Goal: Information Seeking & Learning: Find contact information

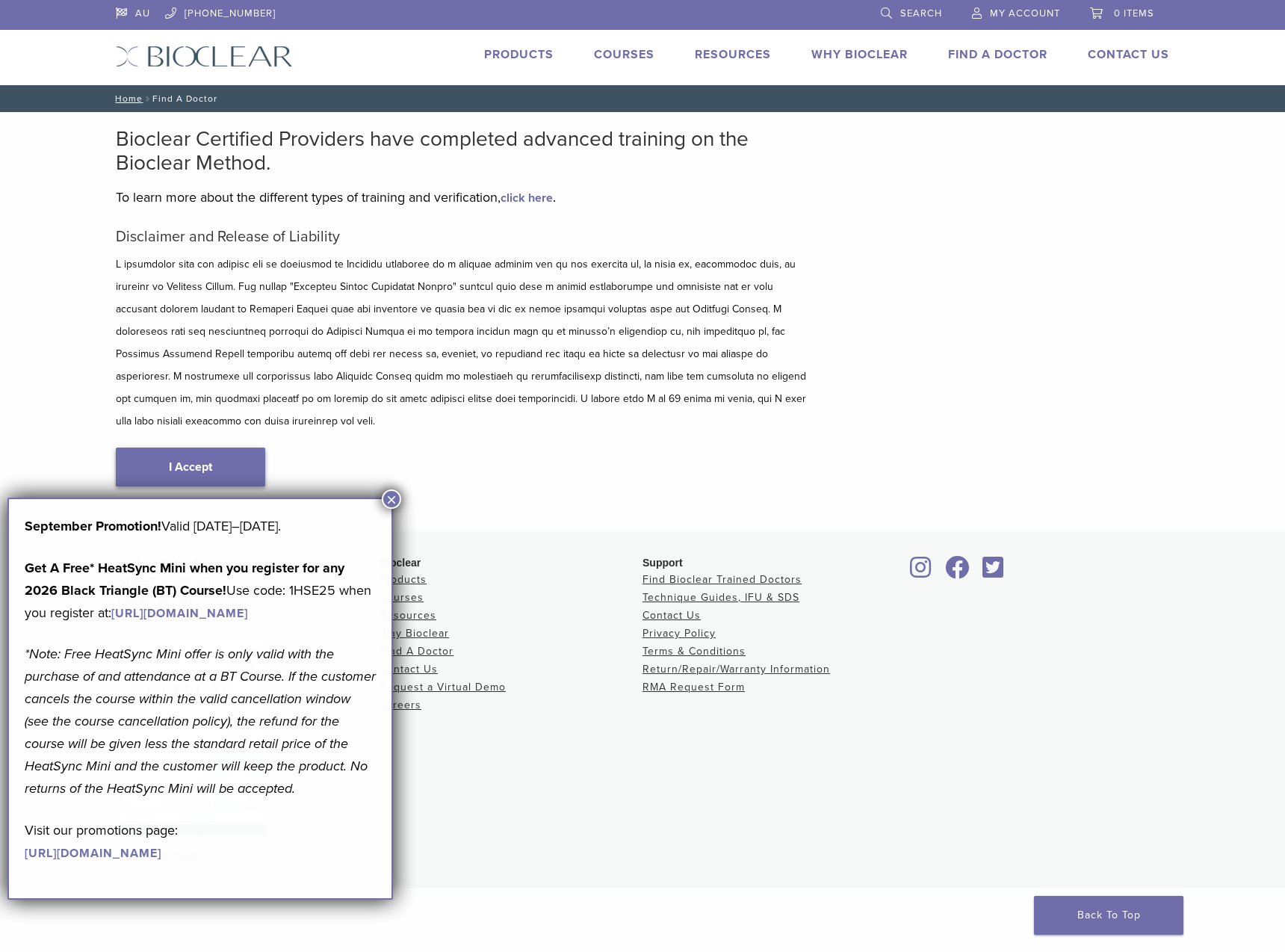
click at [190, 448] on link "I Accept" at bounding box center [190, 467] width 149 height 39
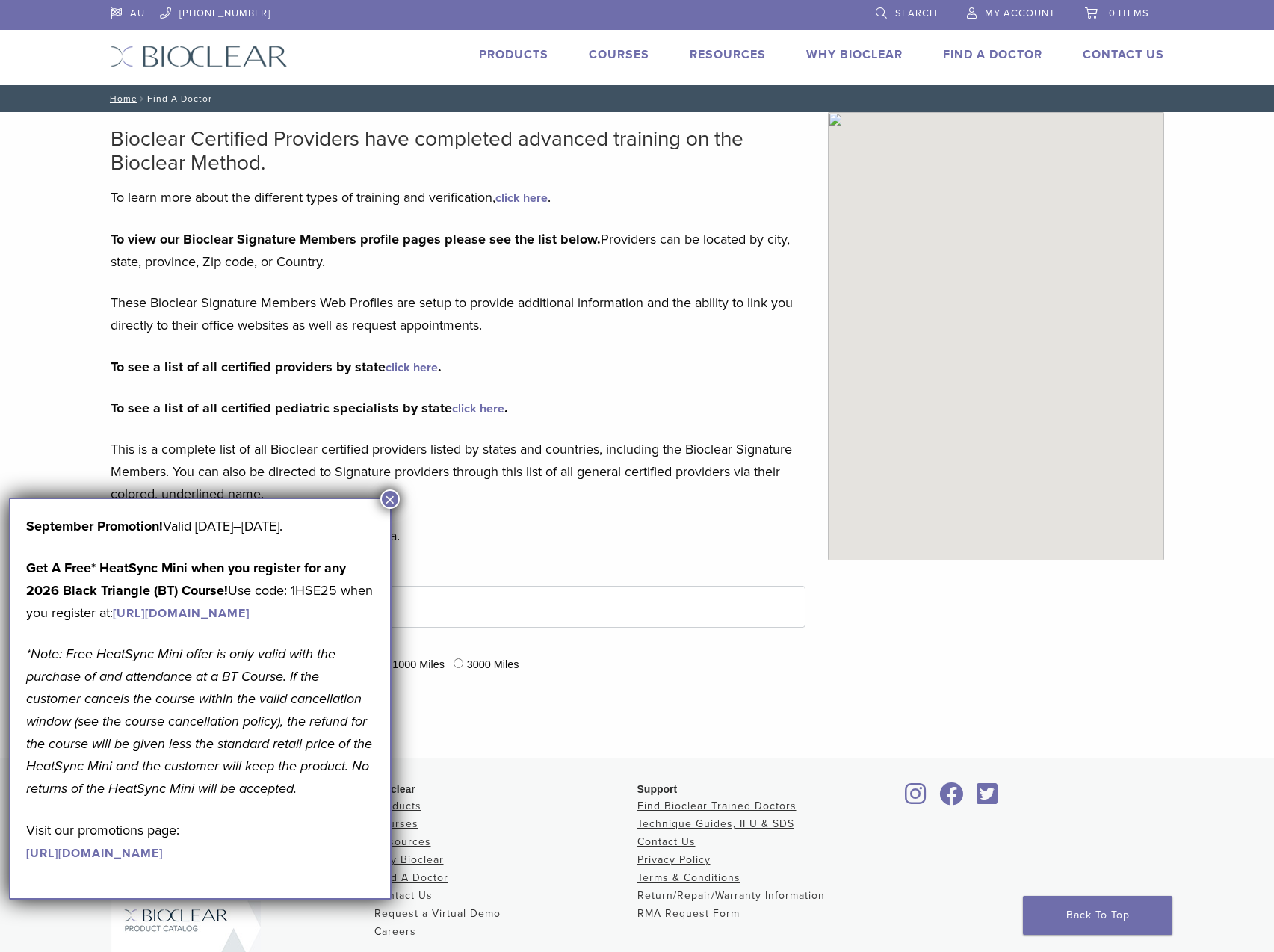
type input "****"
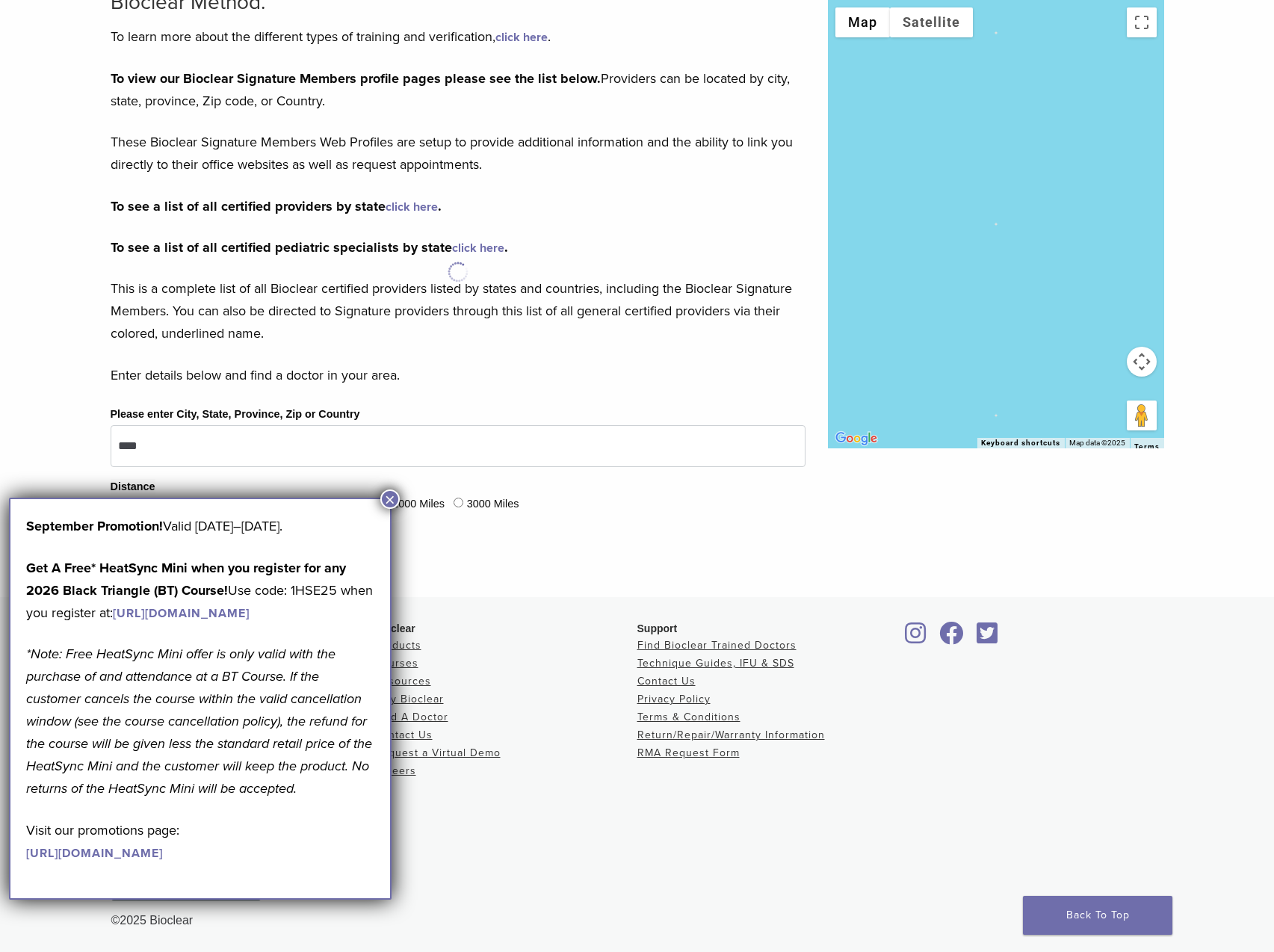
scroll to position [162, 0]
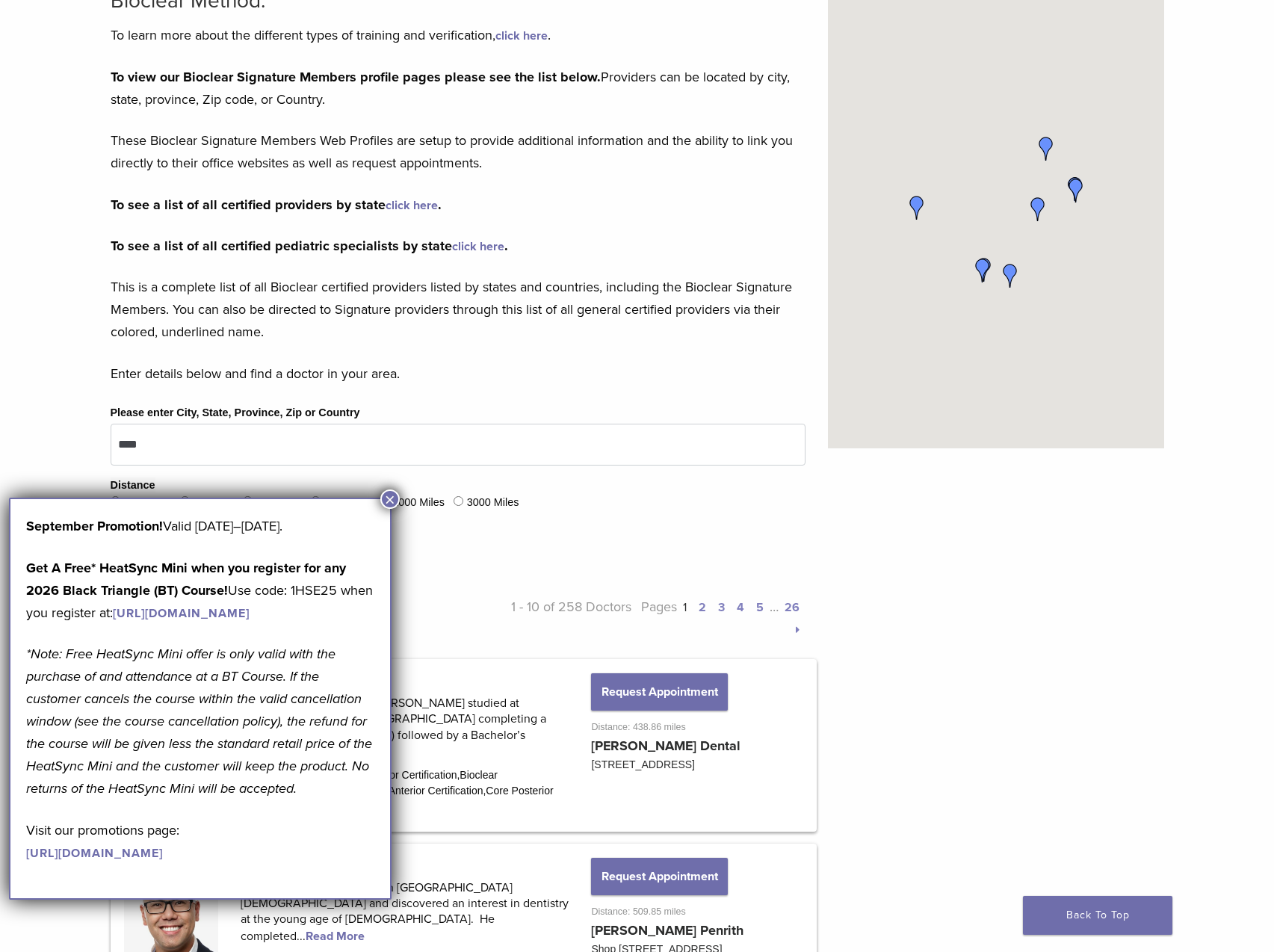
click at [388, 495] on button "×" at bounding box center [389, 499] width 20 height 20
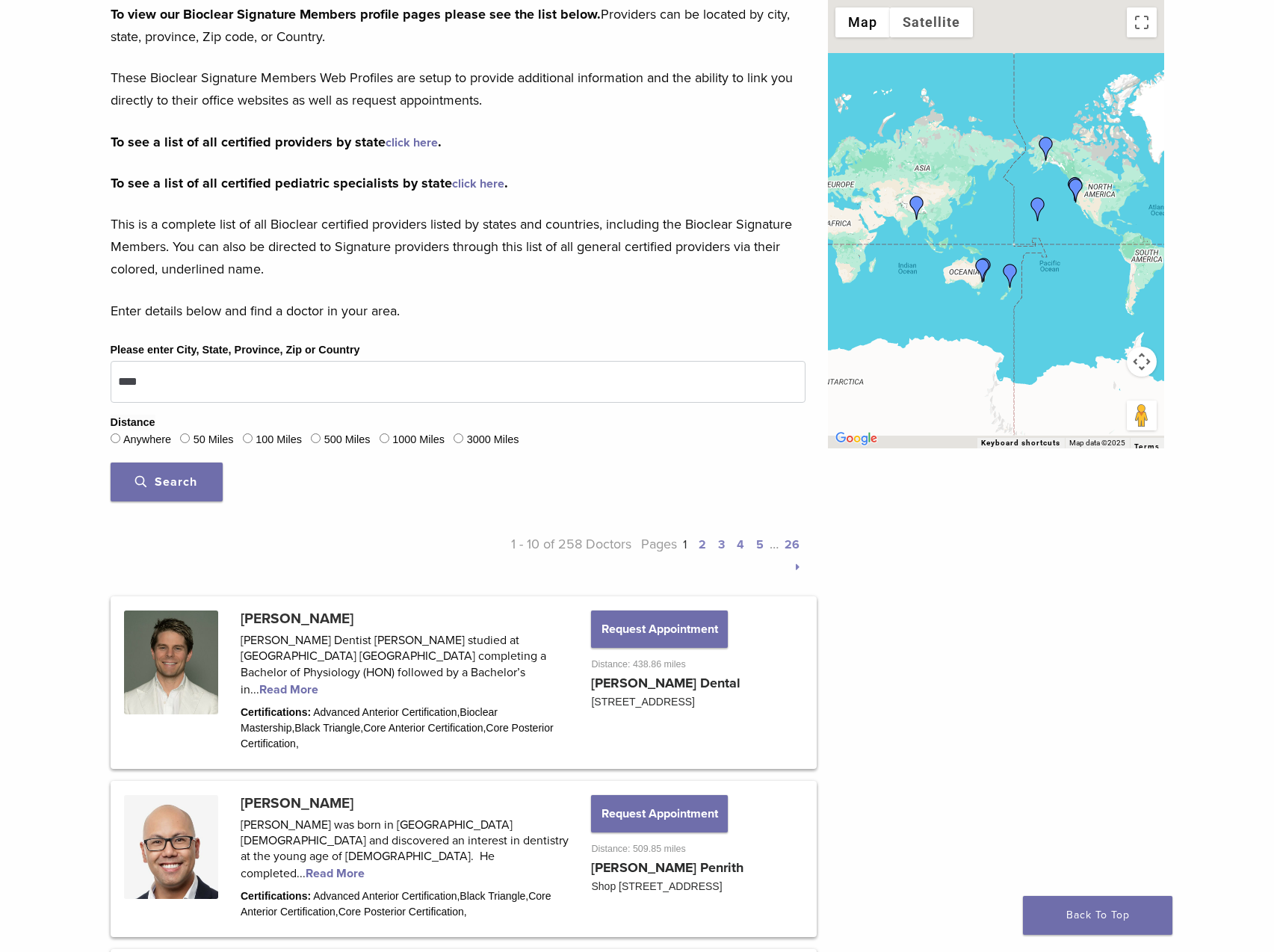
scroll to position [461, 0]
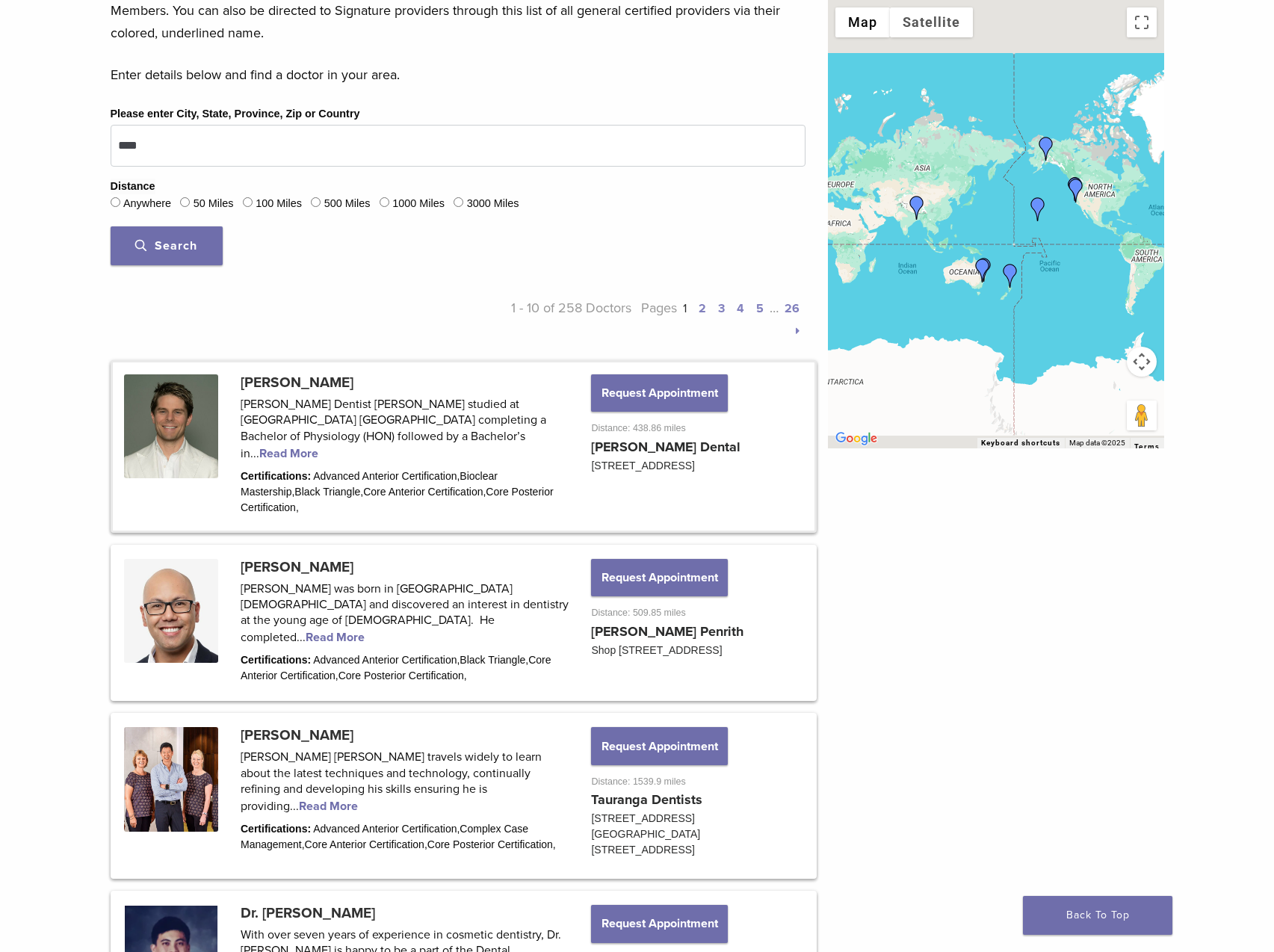
click at [322, 390] on link at bounding box center [464, 446] width 702 height 168
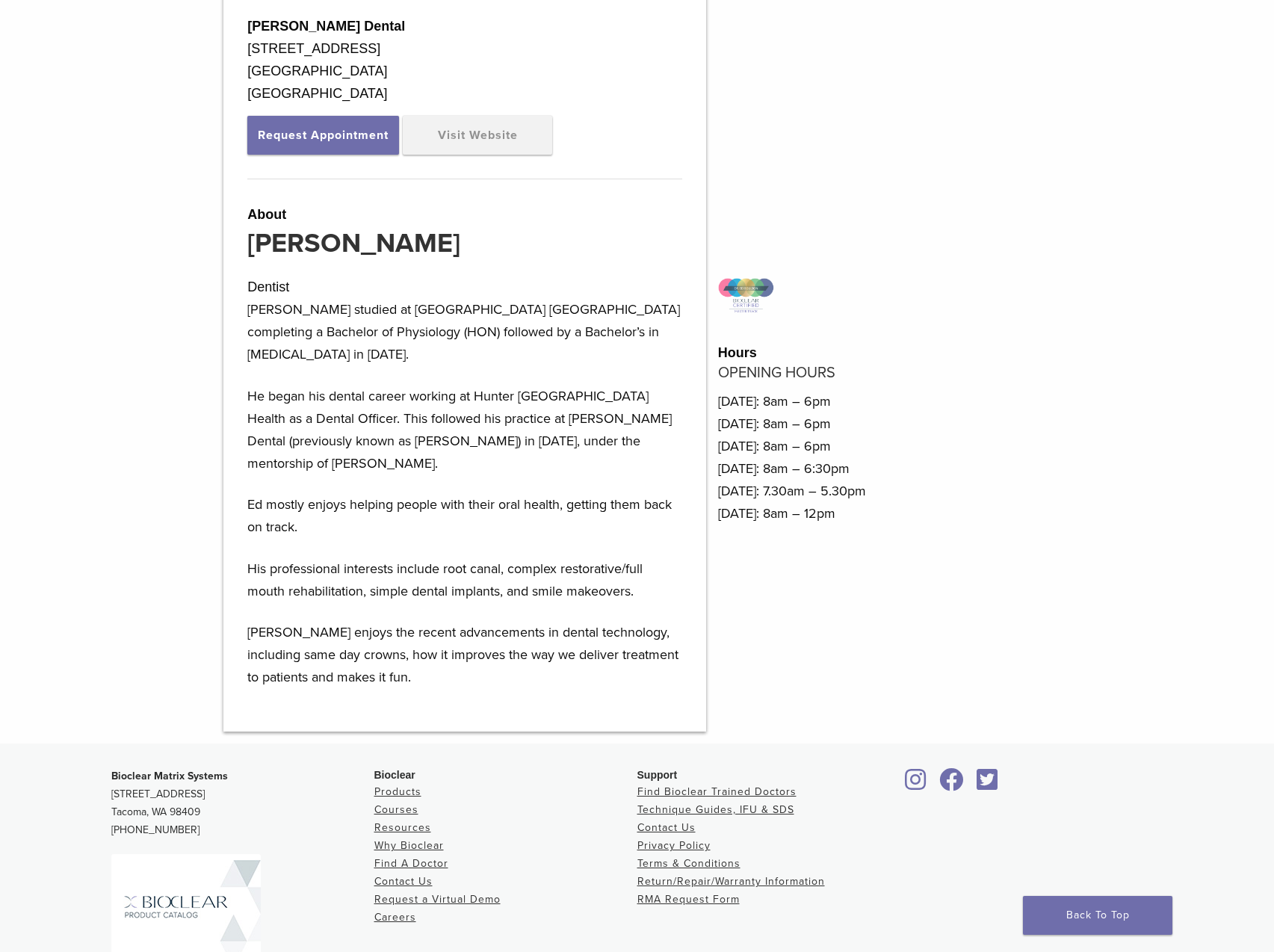
scroll to position [631, 0]
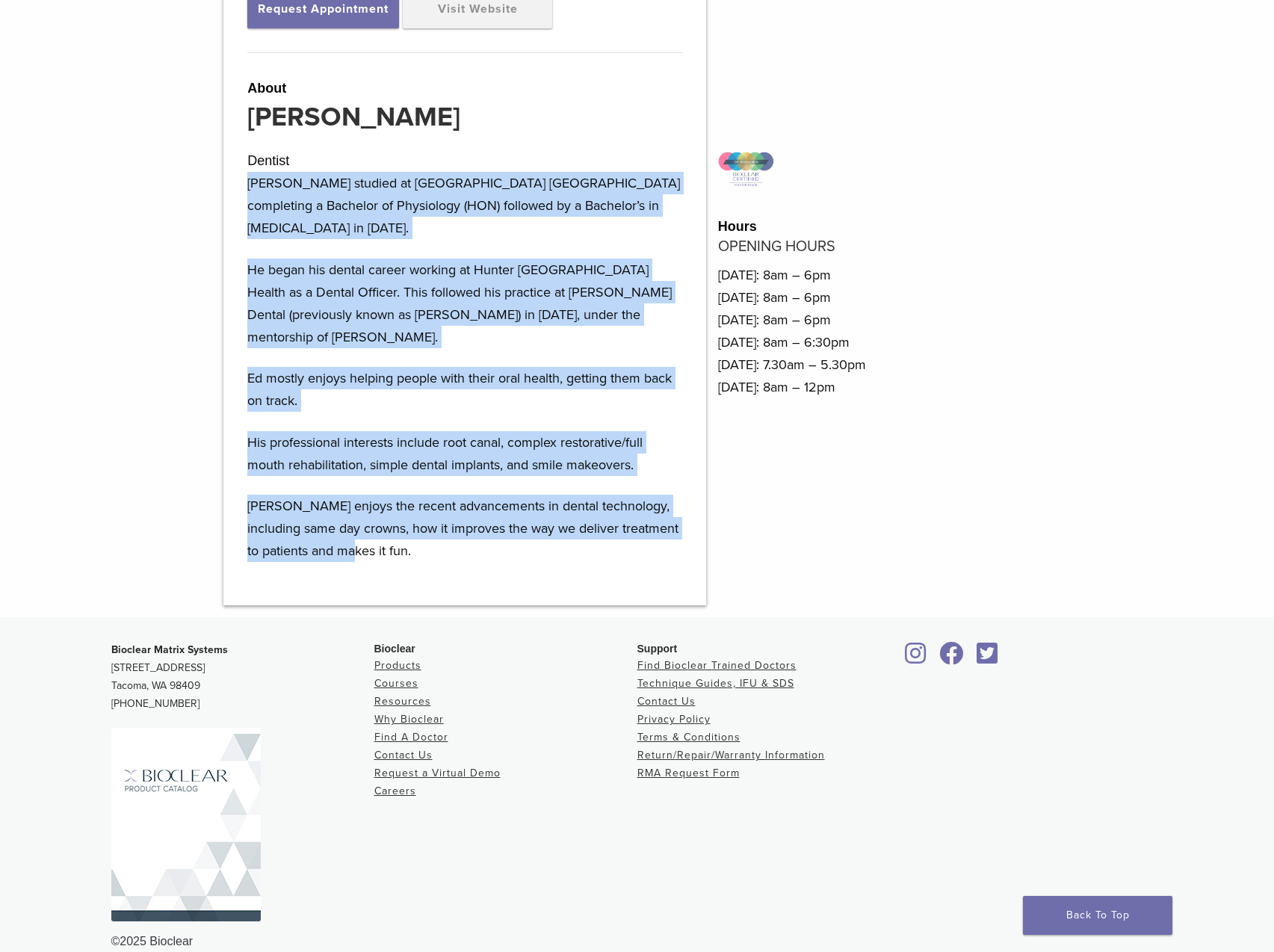
drag, startPoint x: 246, startPoint y: 183, endPoint x: 531, endPoint y: 544, distance: 459.9
click at [531, 544] on div "Boulton Dental 202 Glebe Road Merewether, NSW 2291 Australia Request Appointmen…" at bounding box center [464, 234] width 483 height 740
copy div "Ed studied at Otago University New Zealand completing a Bachelor of Physiology …"
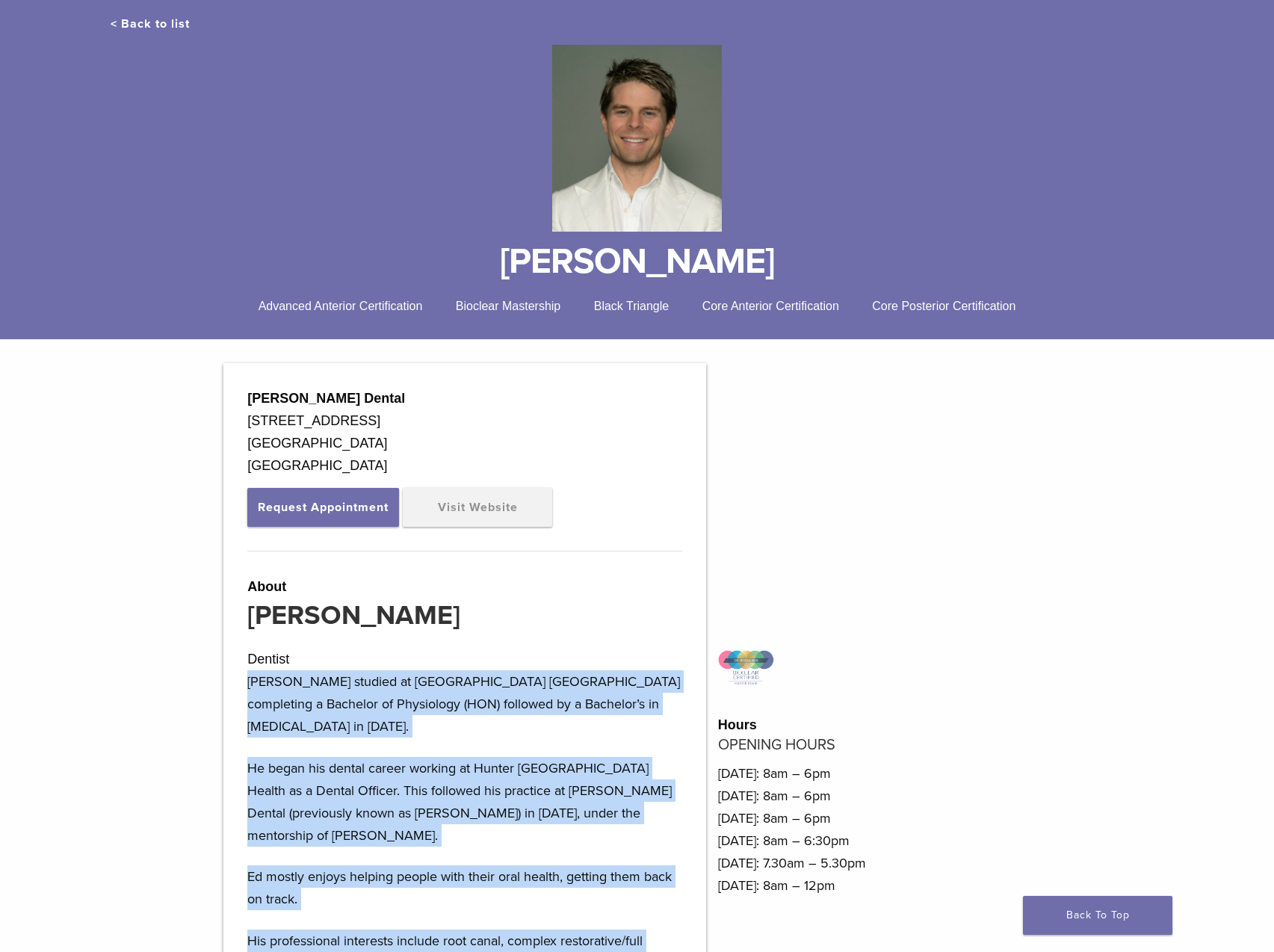
scroll to position [108, 0]
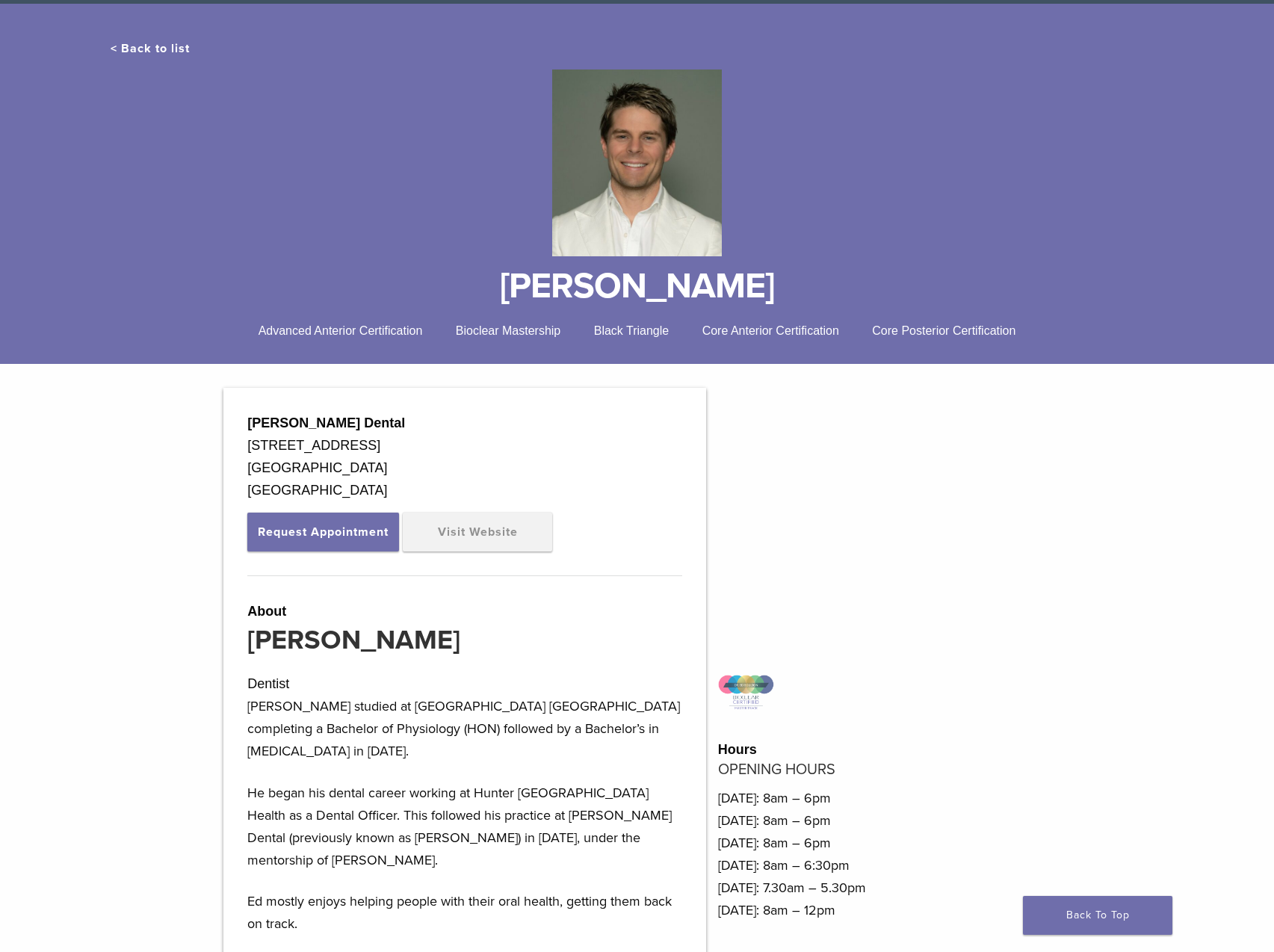
click at [148, 603] on div "Boulton Dental 202 Glebe Road Merewether, NSW 2291 Australia Request Appointmen…" at bounding box center [637, 757] width 1274 height 740
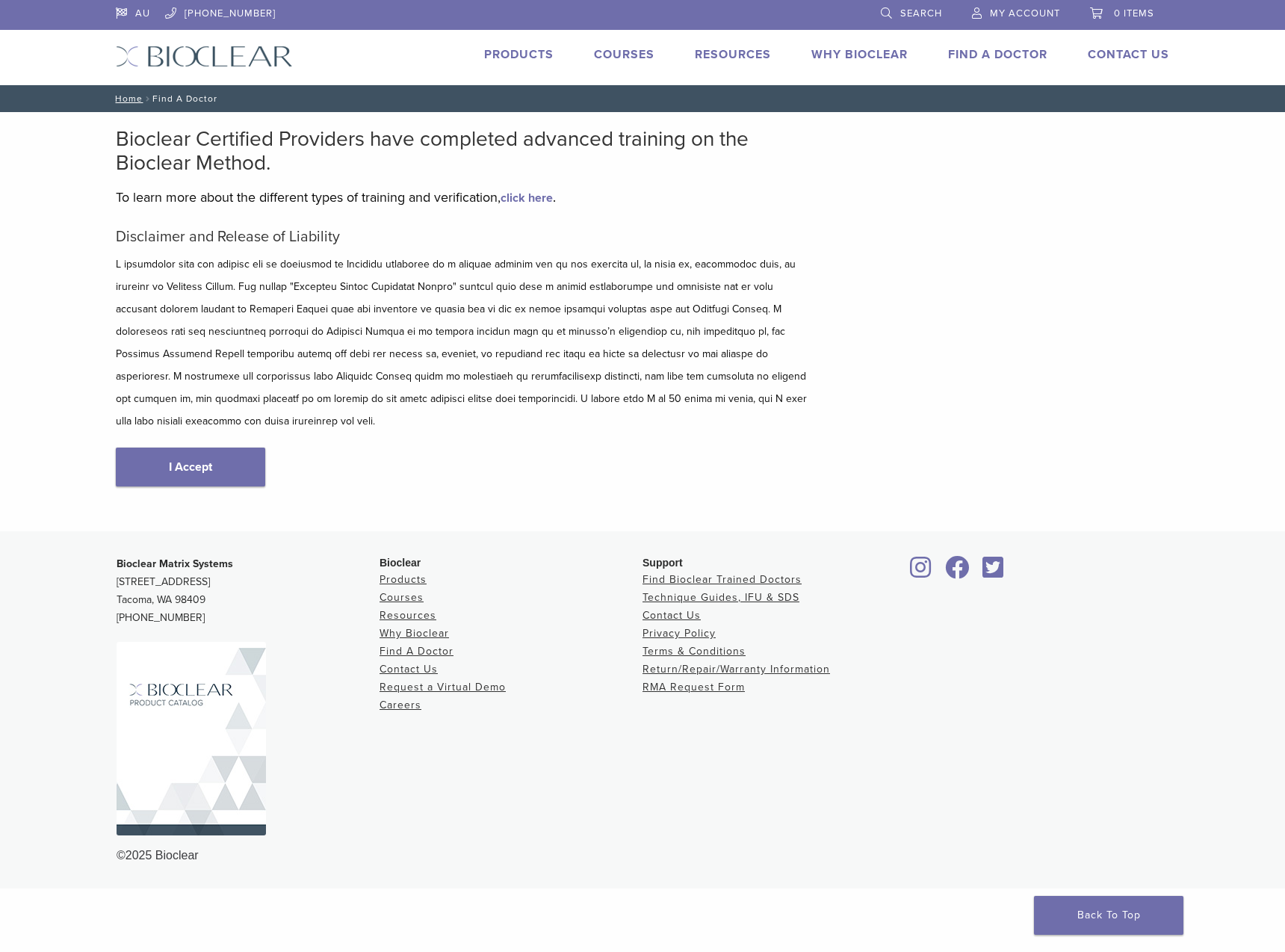
click at [181, 448] on link "I Accept" at bounding box center [190, 467] width 149 height 39
